Goal: Task Accomplishment & Management: Use online tool/utility

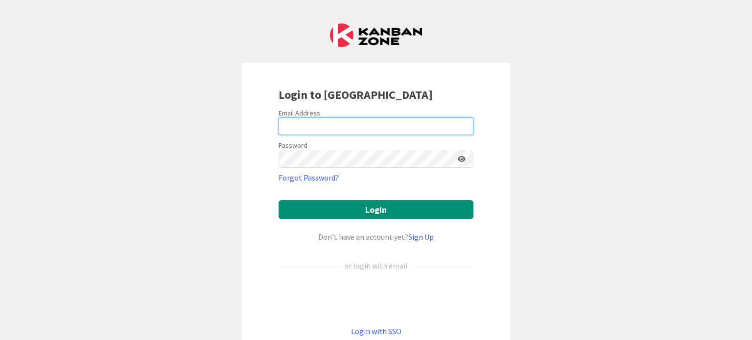
click at [341, 122] on input "email" at bounding box center [376, 126] width 195 height 18
type input "[EMAIL_ADDRESS][DOMAIN_NAME]"
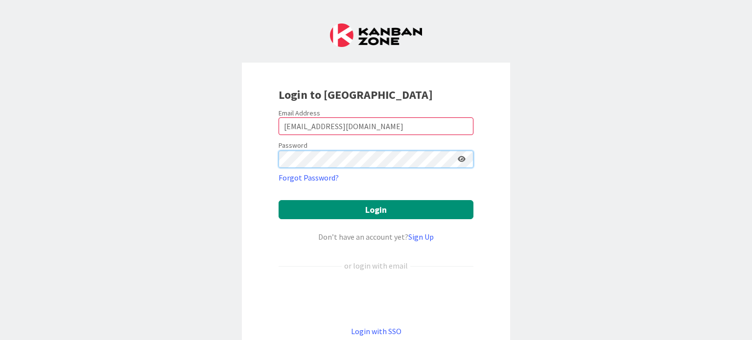
click at [279, 200] on button "Login" at bounding box center [376, 209] width 195 height 19
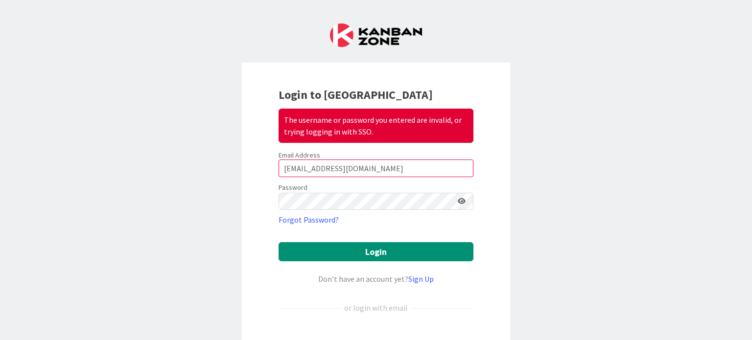
click at [458, 201] on icon at bounding box center [462, 201] width 8 height 7
click at [457, 201] on icon at bounding box center [461, 201] width 9 height 7
click at [458, 201] on icon at bounding box center [462, 201] width 8 height 7
click at [279, 242] on button "Login" at bounding box center [376, 251] width 195 height 19
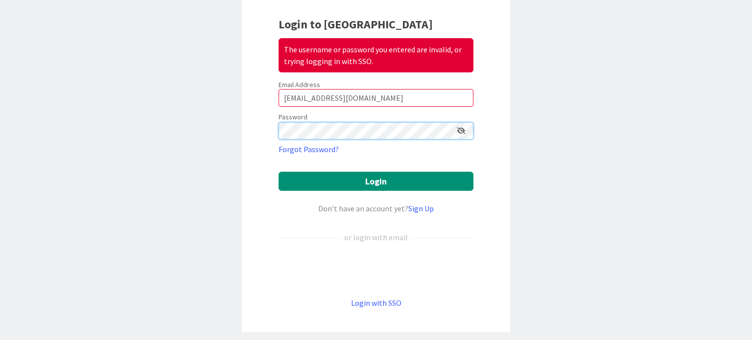
scroll to position [70, 0]
click at [388, 298] on link "Login with SSO" at bounding box center [376, 303] width 50 height 10
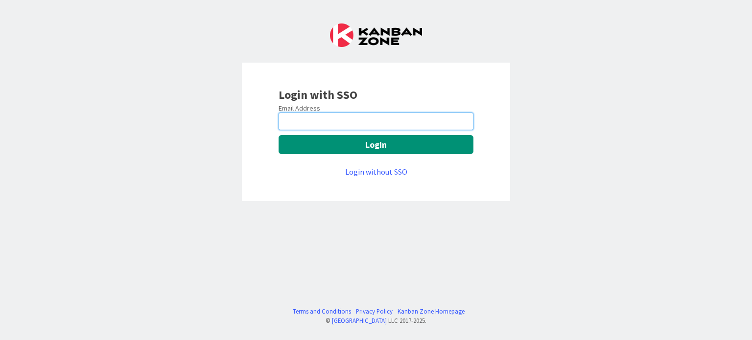
click at [391, 127] on input "email" at bounding box center [376, 122] width 195 height 18
type input "[EMAIL_ADDRESS][DOMAIN_NAME]"
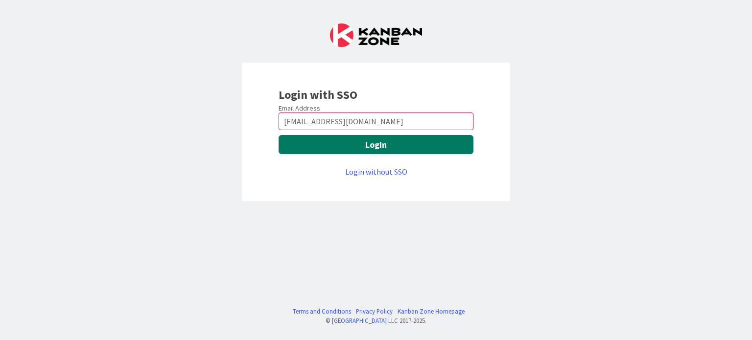
click at [390, 149] on button "Login" at bounding box center [376, 144] width 195 height 19
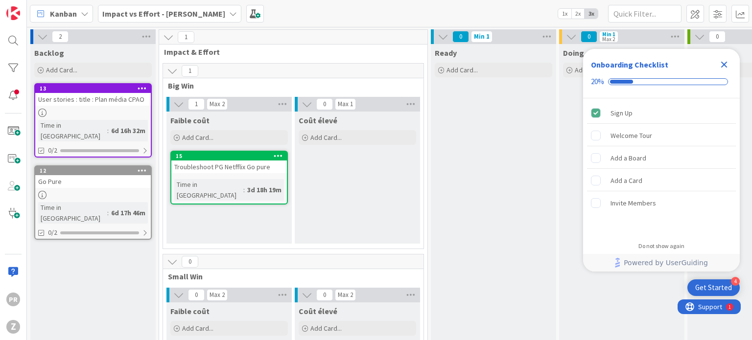
click at [109, 176] on link "12 Go Pure Time in Column : 6d 17h 46m 0/2" at bounding box center [92, 202] width 117 height 74
